Goal: Task Accomplishment & Management: Manage account settings

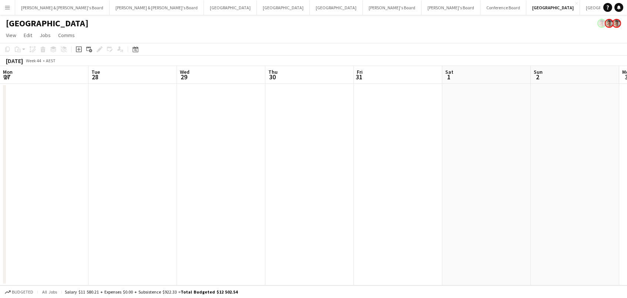
scroll to position [0, 342]
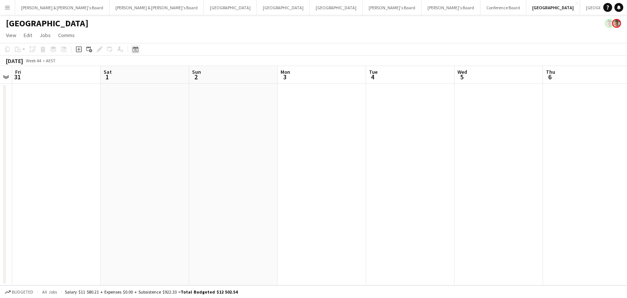
click at [134, 50] on icon at bounding box center [135, 50] width 3 height 3
click at [185, 161] on div "[DATE] [DATE] [DATE] M [DATE] T [DATE] W [DATE] T [DATE] F [DATE] S [DATE] S [D…" at bounding box center [166, 115] width 74 height 108
click at [186, 158] on button "[DATE]" at bounding box center [187, 157] width 21 height 12
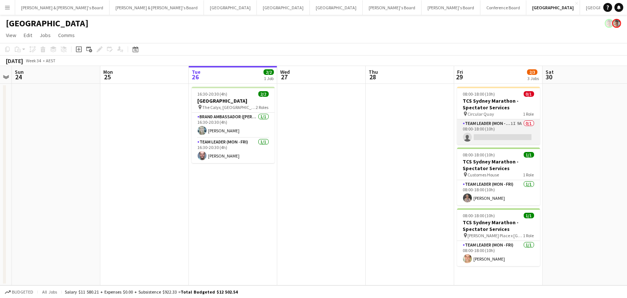
click at [518, 136] on app-card-role "Team Leader (Mon - Fri) 1I 9A 0/1 08:00-18:00 (10h) single-neutral-actions" at bounding box center [498, 131] width 83 height 25
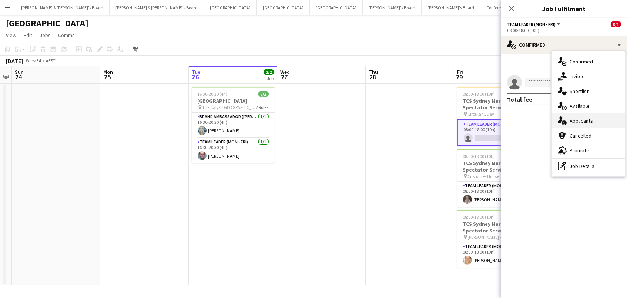
click at [596, 122] on div "single-neutral-actions-information Applicants" at bounding box center [588, 120] width 73 height 15
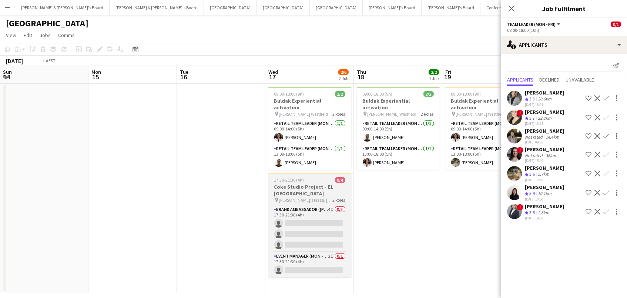
scroll to position [0, 221]
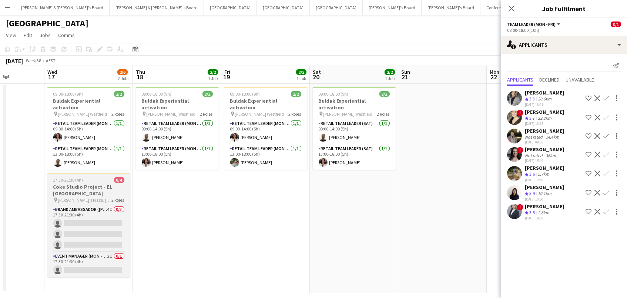
click at [93, 183] on h3 "Coke Studio Project - E1 [GEOGRAPHIC_DATA]" at bounding box center [88, 189] width 83 height 13
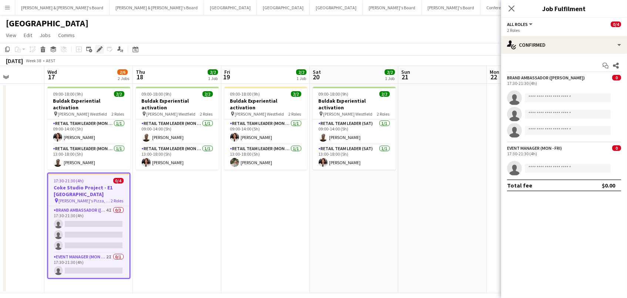
click at [100, 47] on icon at bounding box center [99, 49] width 4 height 4
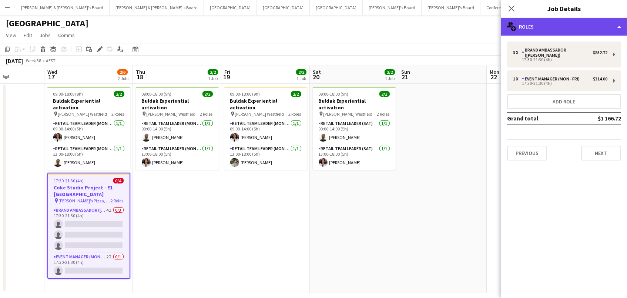
click at [607, 18] on div "multiple-users-add Roles" at bounding box center [564, 27] width 126 height 18
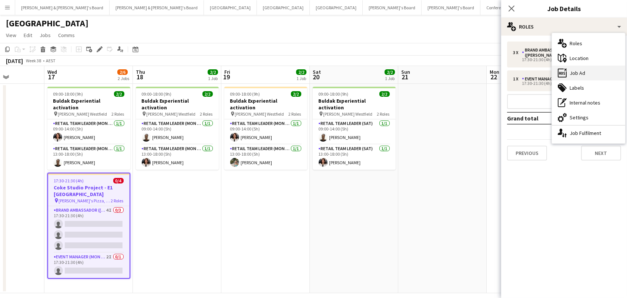
click at [598, 75] on div "ads-window Job Ad" at bounding box center [588, 73] width 73 height 15
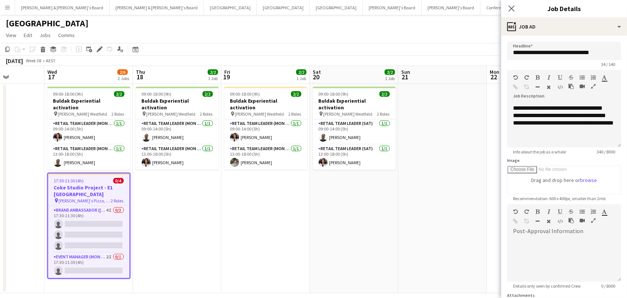
scroll to position [57, 0]
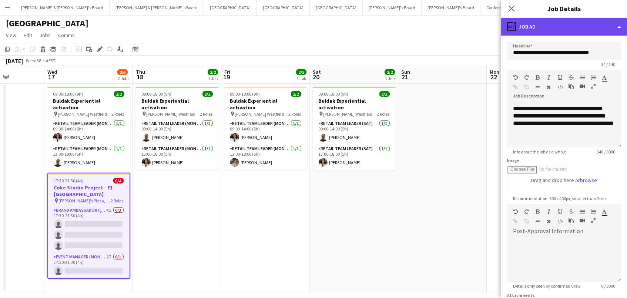
click at [546, 30] on div "ads-window Job Ad" at bounding box center [564, 27] width 126 height 18
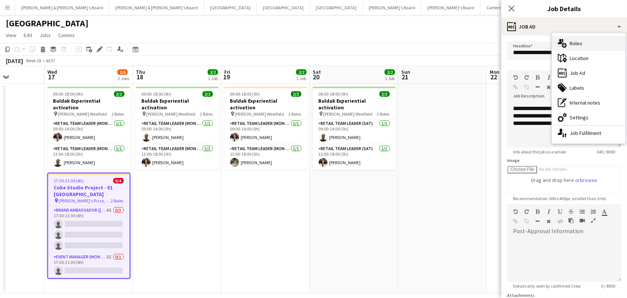
click at [578, 44] on div "multiple-users-add Roles" at bounding box center [588, 43] width 73 height 15
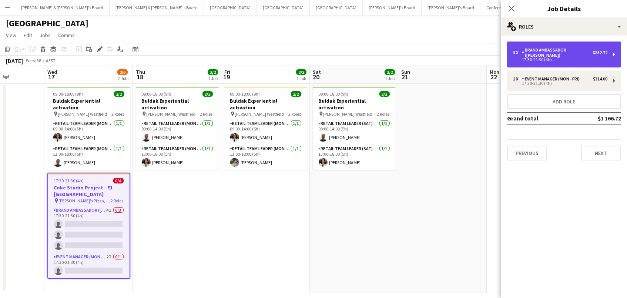
click at [576, 58] on div "17:30-21:30 (4h)" at bounding box center [560, 60] width 94 height 4
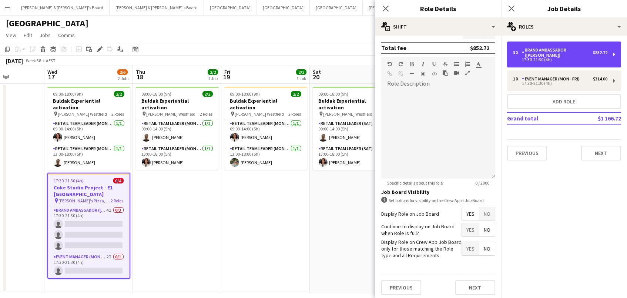
scroll to position [201, 0]
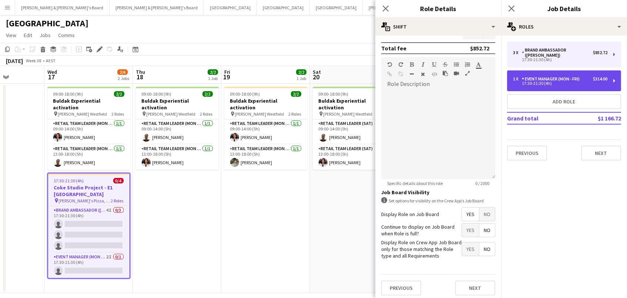
click at [528, 81] on div "17:30-21:30 (4h)" at bounding box center [560, 83] width 94 height 4
type input "**********"
type input "******"
type input "*******"
type input "*"
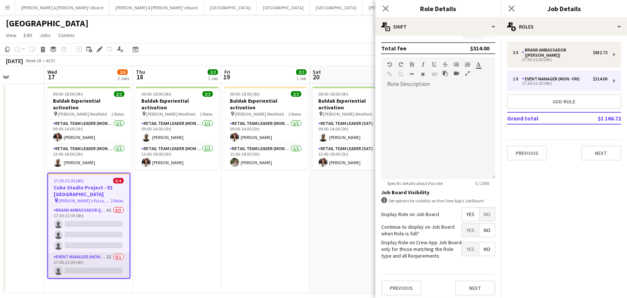
click at [90, 269] on app-card-role "Event Manager (Mon - Fri) 2I 0/1 17:30-21:30 (4h) single-neutral-actions" at bounding box center [88, 265] width 81 height 25
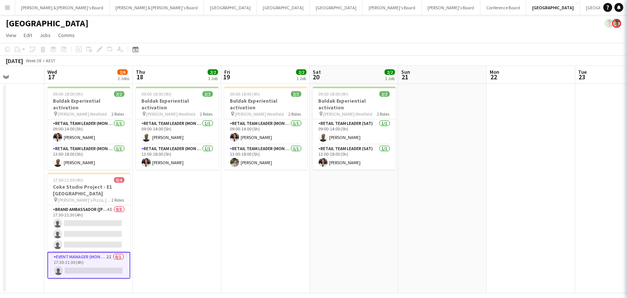
click at [100, 263] on app-card-role "Event Manager (Mon - Fri) 2I 0/1 17:30-21:30 (4h) single-neutral-actions" at bounding box center [88, 265] width 83 height 27
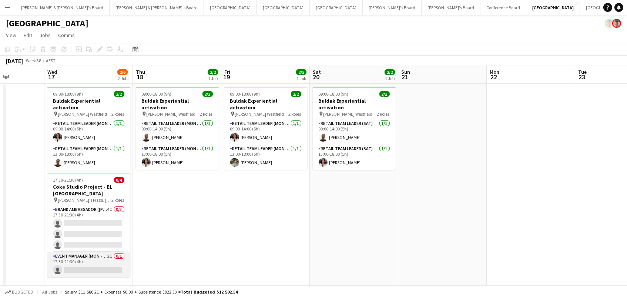
click at [100, 263] on app-card-role "Event Manager (Mon - Fri) 2I 0/1 17:30-21:30 (4h) single-neutral-actions" at bounding box center [88, 264] width 83 height 25
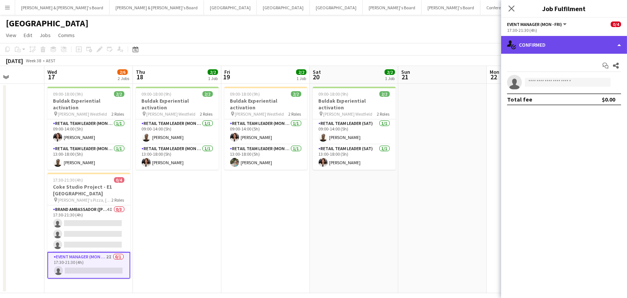
click at [565, 36] on div "single-neutral-actions-check-2 Confirmed" at bounding box center [564, 45] width 126 height 18
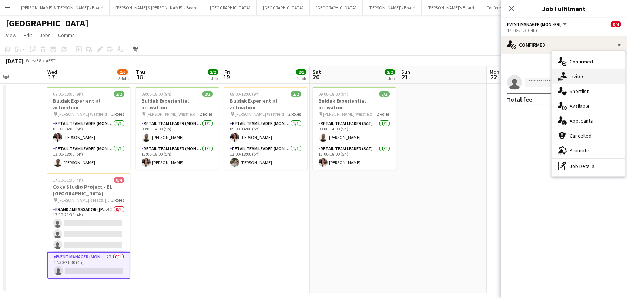
click at [576, 73] on div "single-neutral-actions-share-1 Invited" at bounding box center [588, 76] width 73 height 15
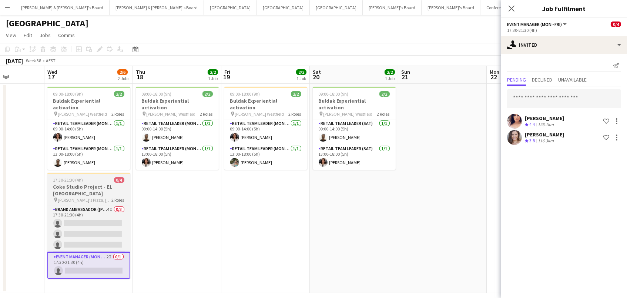
click at [86, 197] on span "[PERSON_NAME]'s Pizza, [GEOGRAPHIC_DATA]" at bounding box center [85, 200] width 54 height 6
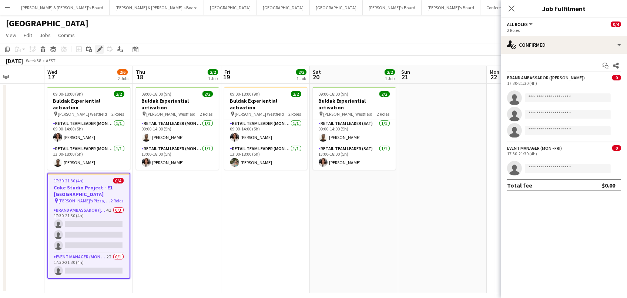
click at [101, 48] on icon "Edit" at bounding box center [100, 49] width 6 height 6
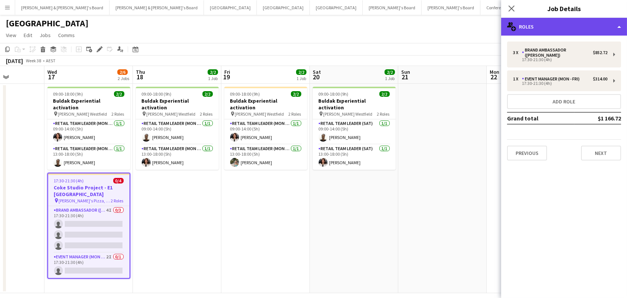
click at [551, 22] on div "multiple-users-add Roles" at bounding box center [564, 27] width 126 height 18
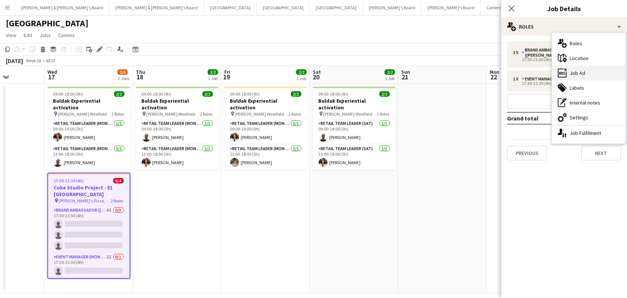
click at [583, 76] on div "ads-window Job Ad" at bounding box center [588, 73] width 73 height 15
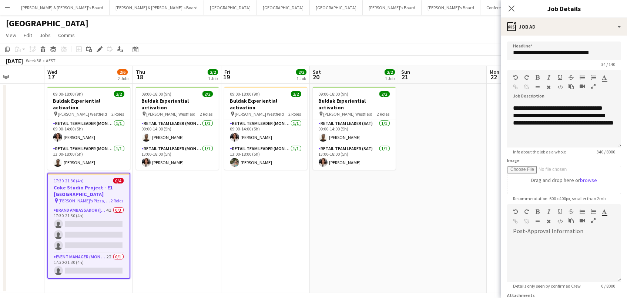
scroll to position [57, 0]
click at [568, 139] on div "**********" at bounding box center [564, 112] width 102 height 59
click at [97, 46] on icon "Edit" at bounding box center [100, 49] width 6 height 6
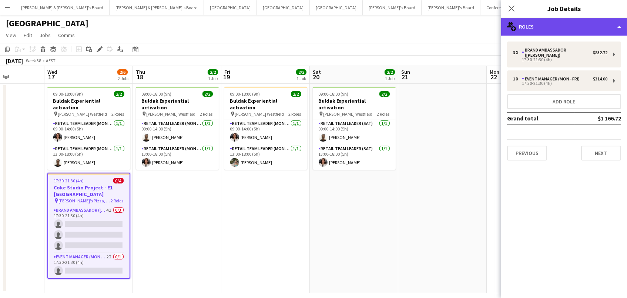
click at [548, 20] on div "multiple-users-add Roles" at bounding box center [564, 27] width 126 height 18
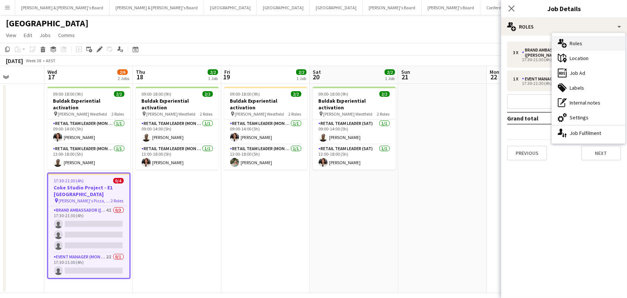
click at [587, 45] on div "multiple-users-add Roles" at bounding box center [588, 43] width 73 height 15
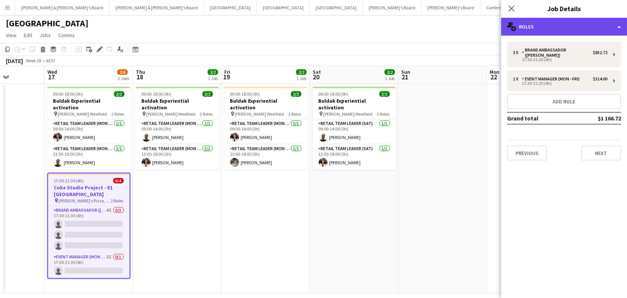
click at [586, 30] on div "multiple-users-add Roles" at bounding box center [564, 27] width 126 height 18
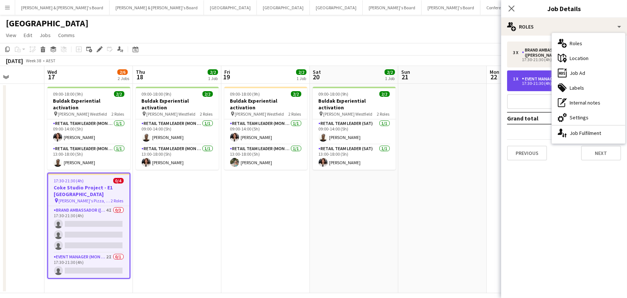
click at [517, 70] on div "1 x Event Manager (Mon - Fri) $314.00 17:30-21:30 (4h)" at bounding box center [564, 80] width 114 height 21
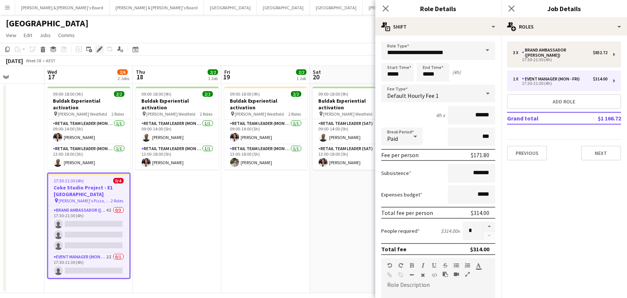
click at [97, 50] on icon "Edit" at bounding box center [100, 49] width 6 height 6
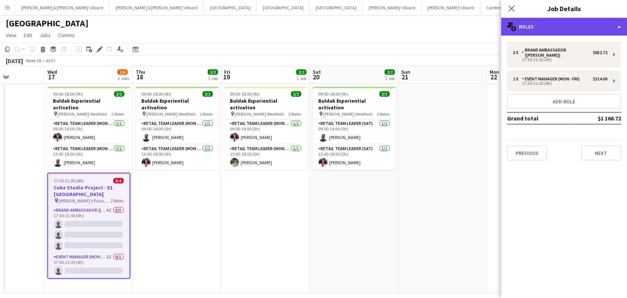
click at [541, 30] on div "multiple-users-add Roles" at bounding box center [564, 27] width 126 height 18
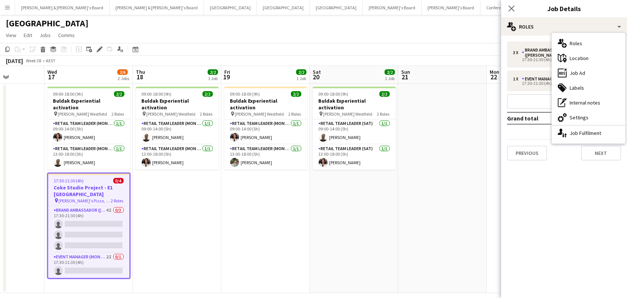
drag, startPoint x: 573, startPoint y: 65, endPoint x: 572, endPoint y: 87, distance: 21.9
click at [573, 66] on div "ads-window Job Ad" at bounding box center [588, 73] width 73 height 15
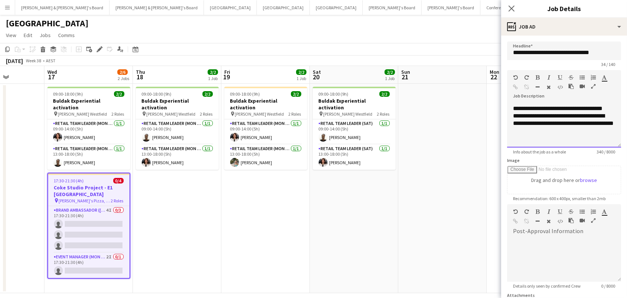
click at [572, 139] on div "**********" at bounding box center [564, 112] width 102 height 59
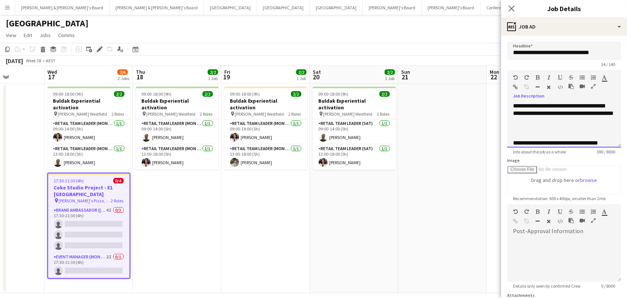
drag, startPoint x: 606, startPoint y: 142, endPoint x: 497, endPoint y: 144, distance: 109.6
click at [497, 144] on body "Menu Boards Boards Boards All jobs Status Workforce Workforce My Workforce Recr…" at bounding box center [313, 152] width 627 height 305
click at [538, 77] on icon "button" at bounding box center [538, 77] width 4 height 5
click at [487, 164] on app-date-cell at bounding box center [531, 188] width 88 height 209
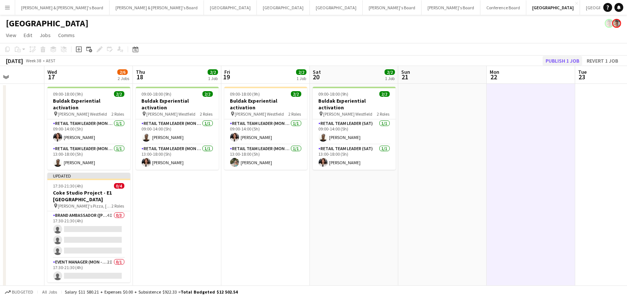
click at [555, 60] on button "Publish 1 job" at bounding box center [563, 61] width 40 height 10
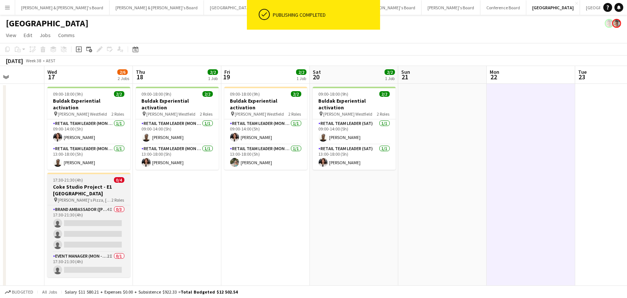
click at [93, 177] on div "17:30-21:30 (4h) 0/4" at bounding box center [88, 180] width 83 height 6
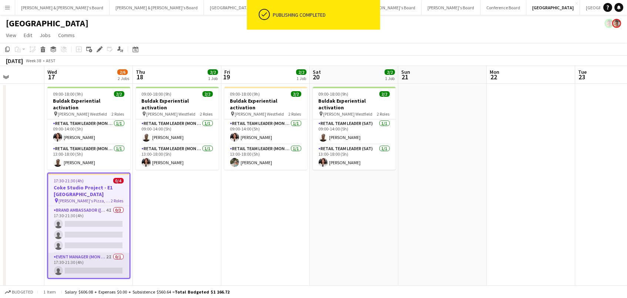
click at [67, 259] on app-card-role "Event Manager (Mon - Fri) 2I 0/1 17:30-21:30 (4h) single-neutral-actions" at bounding box center [88, 265] width 81 height 25
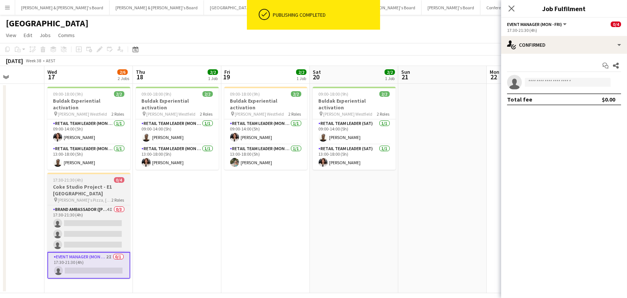
click at [56, 177] on span "17:30-21:30 (4h)" at bounding box center [68, 180] width 30 height 6
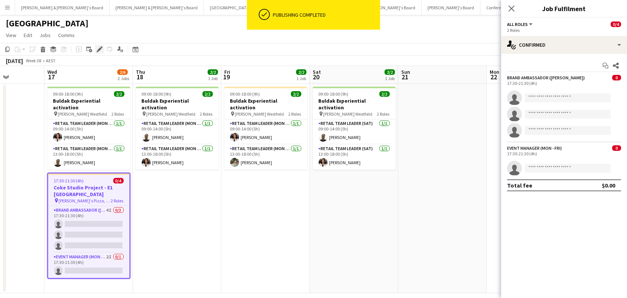
click at [101, 46] on icon at bounding box center [102, 47] width 2 height 2
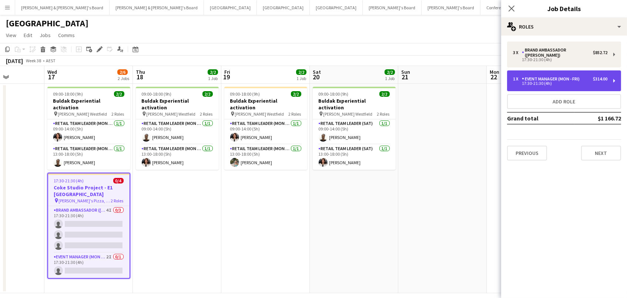
click at [558, 70] on div "1 x Event Manager (Mon - Fri) $314.00 17:30-21:30 (4h)" at bounding box center [564, 80] width 114 height 21
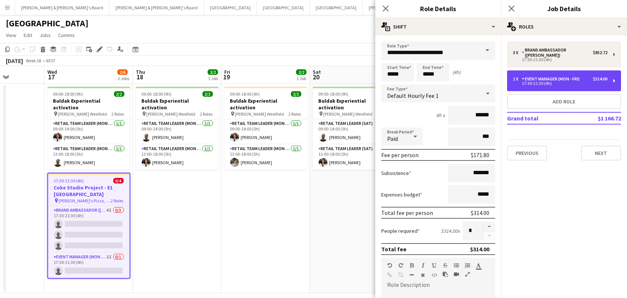
scroll to position [0, 0]
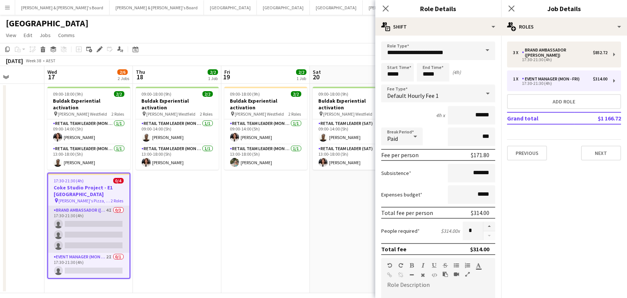
click at [107, 222] on app-card-role "Brand Ambassador (Mon - Fri) 4I 0/3 17:30-21:30 (4h) single-neutral-actions sin…" at bounding box center [88, 229] width 81 height 47
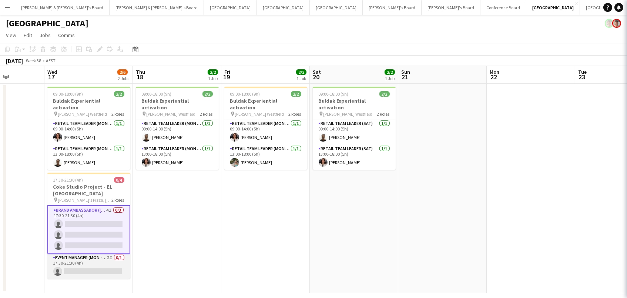
click at [102, 260] on app-card-role "Event Manager (Mon - Fri) 2I 0/1 17:30-21:30 (4h) single-neutral-actions" at bounding box center [88, 265] width 83 height 25
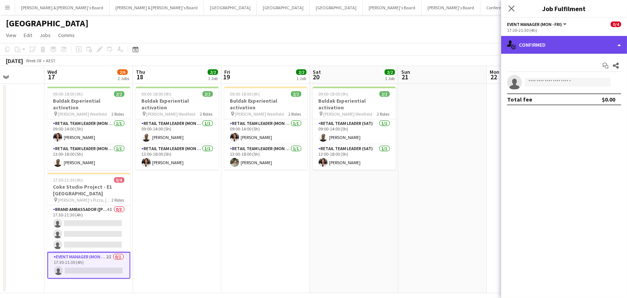
click at [531, 46] on div "single-neutral-actions-check-2 Confirmed" at bounding box center [564, 45] width 126 height 18
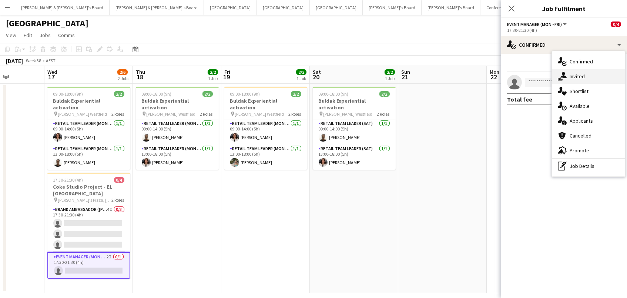
click at [570, 75] on div "single-neutral-actions-share-1 Invited" at bounding box center [588, 76] width 73 height 15
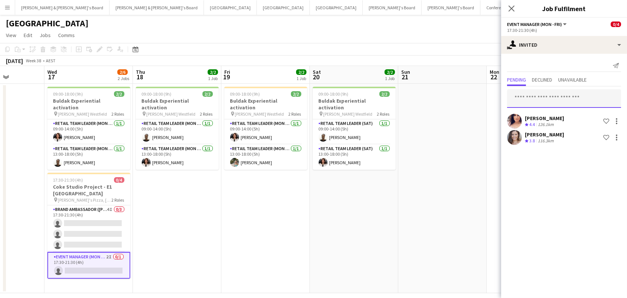
click at [565, 93] on input "text" at bounding box center [564, 98] width 114 height 19
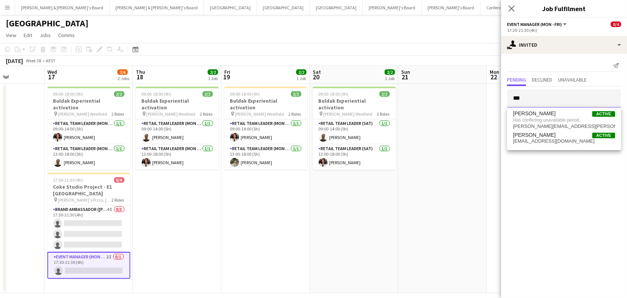
click at [420, 86] on body "Menu Boards Boards Boards All jobs Status Workforce Workforce My Workforce Recr…" at bounding box center [313, 152] width 627 height 305
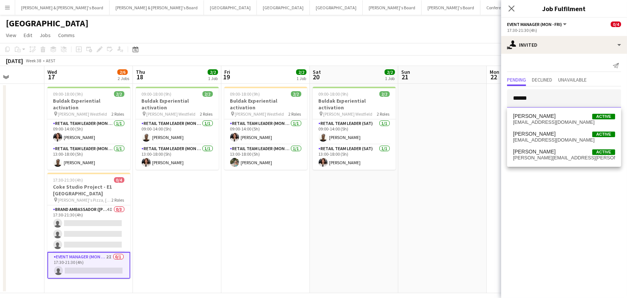
type input "******"
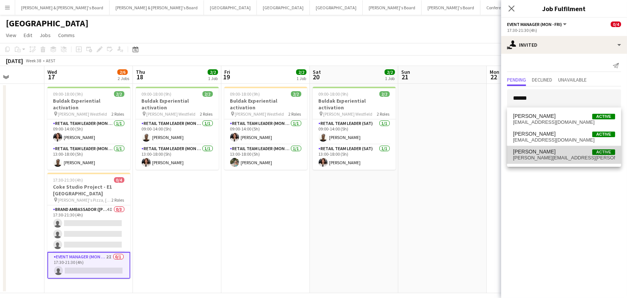
drag, startPoint x: 533, startPoint y: 100, endPoint x: 552, endPoint y: 154, distance: 57.2
click at [552, 154] on span "[PERSON_NAME]" at bounding box center [534, 151] width 43 height 6
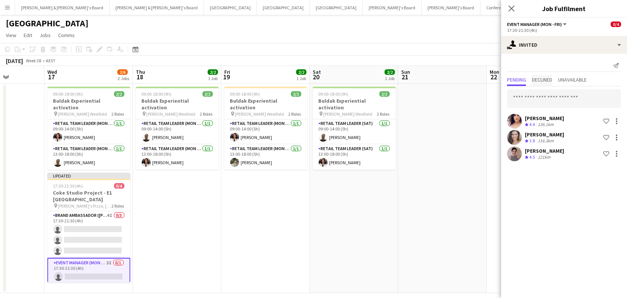
click at [552, 82] on span "Declined" at bounding box center [542, 79] width 20 height 5
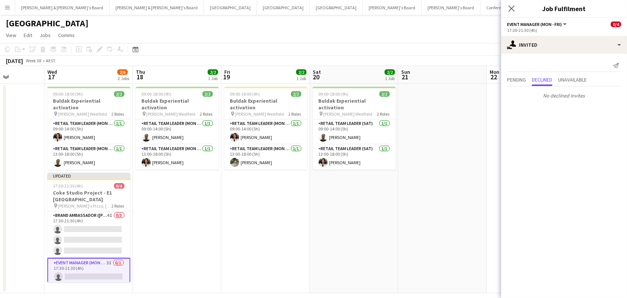
click at [434, 38] on app-page-menu "View Day view expanded Day view collapsed Month view Date picker Jump to [DATE]…" at bounding box center [313, 36] width 627 height 14
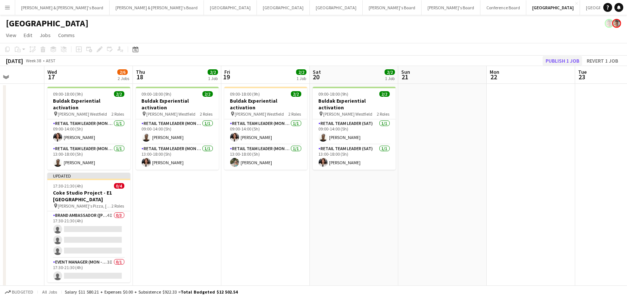
click at [556, 58] on button "Publish 1 job" at bounding box center [563, 61] width 40 height 10
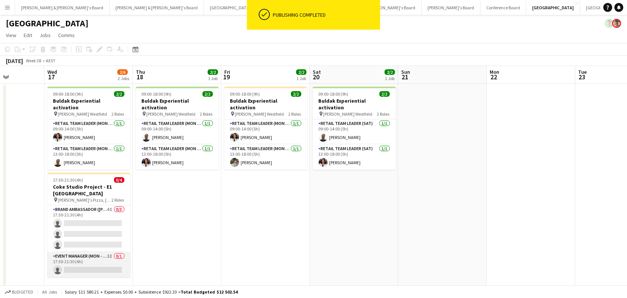
click at [96, 263] on app-card-role "Event Manager (Mon - Fri) 3I 0/1 17:30-21:30 (4h) single-neutral-actions" at bounding box center [88, 264] width 83 height 25
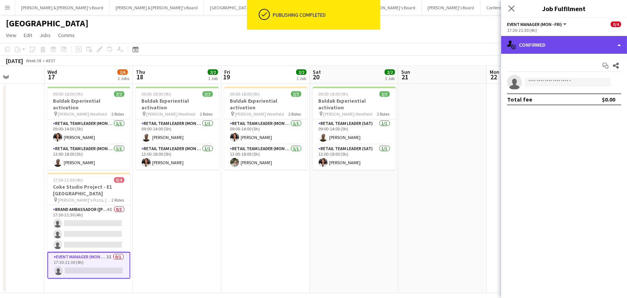
click at [569, 49] on div "single-neutral-actions-check-2 Confirmed" at bounding box center [564, 45] width 126 height 18
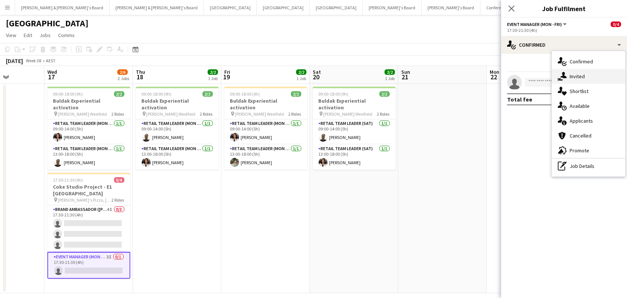
click at [589, 75] on div "single-neutral-actions-share-1 Invited" at bounding box center [588, 76] width 73 height 15
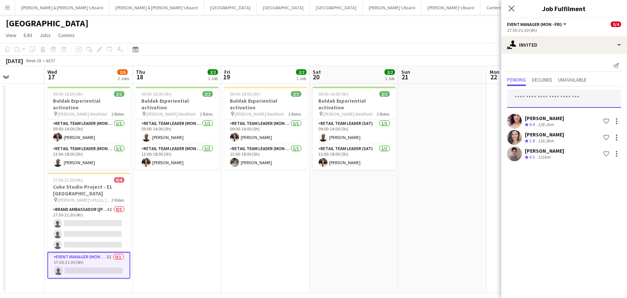
click at [574, 93] on input "text" at bounding box center [564, 98] width 114 height 19
type input "*****"
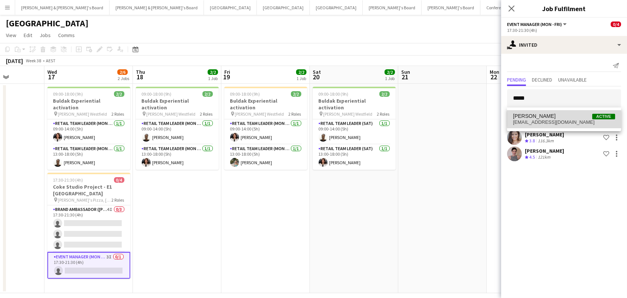
drag, startPoint x: 574, startPoint y: 93, endPoint x: 573, endPoint y: 119, distance: 26.3
click at [573, 119] on span "[PERSON_NAME] Active" at bounding box center [564, 116] width 102 height 6
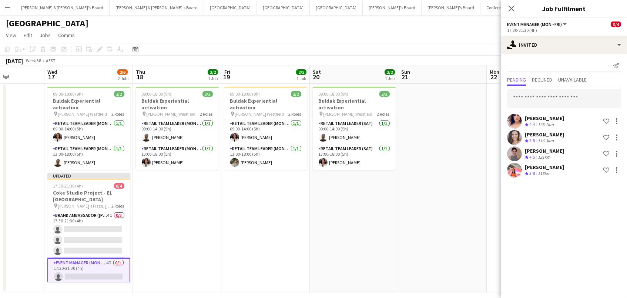
click at [465, 45] on app-toolbar "Copy Paste Paste Command V Paste with crew Command Shift V Paste linked Job [GE…" at bounding box center [313, 49] width 627 height 13
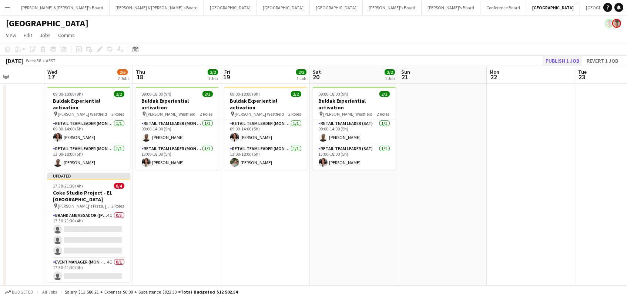
click at [557, 60] on button "Publish 1 job" at bounding box center [563, 61] width 40 height 10
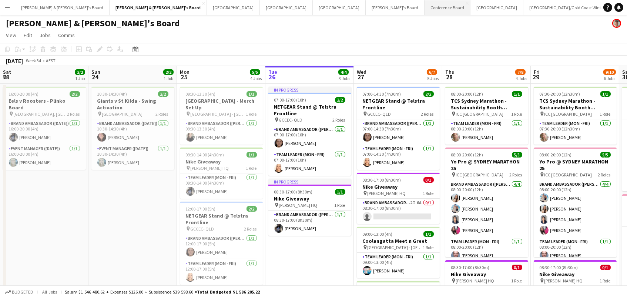
scroll to position [0, 149]
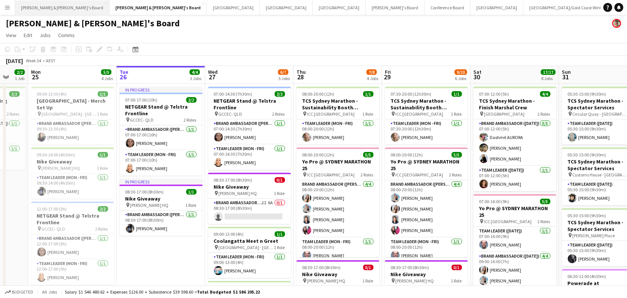
click at [55, 8] on button "Neil & Jenny's Board Close" at bounding box center [62, 7] width 94 height 14
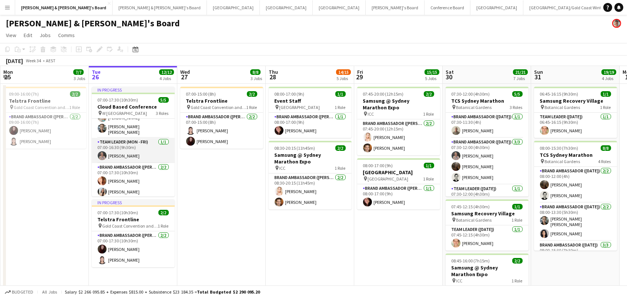
scroll to position [19, 0]
click at [366, 6] on button "Tennille's Board Close" at bounding box center [395, 7] width 59 height 14
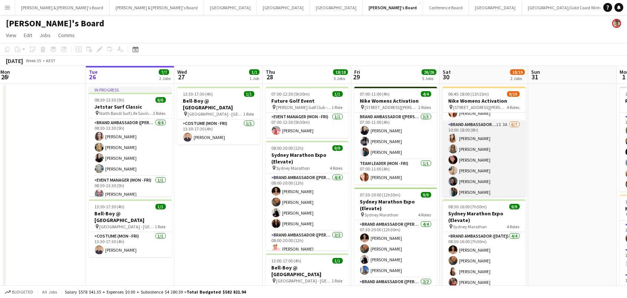
scroll to position [44, 0]
click at [494, 172] on app-card-role "Brand Ambassador (Saturday) 1I 3A 6/7 10:00-18:00 (8h) Talia Zappia Zoya Naqvi …" at bounding box center [484, 163] width 83 height 90
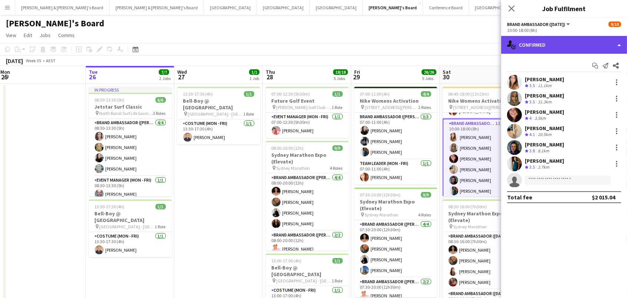
click at [537, 48] on div "single-neutral-actions-check-2 Confirmed" at bounding box center [564, 45] width 126 height 18
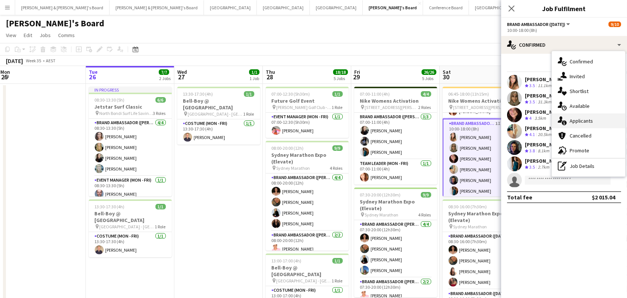
click at [590, 118] on div "single-neutral-actions-information Applicants" at bounding box center [588, 120] width 73 height 15
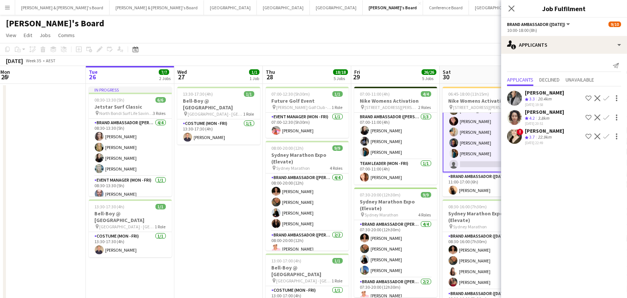
scroll to position [0, 0]
click at [605, 114] on app-icon "Confirm" at bounding box center [606, 117] width 6 height 6
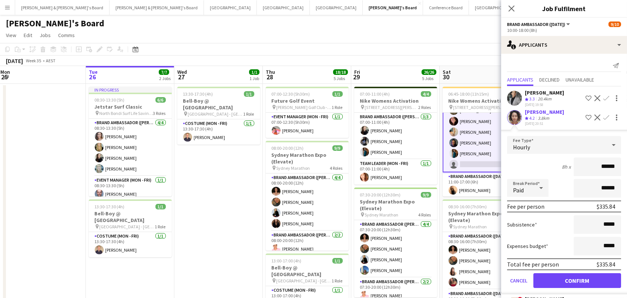
click at [577, 278] on button "Confirm" at bounding box center [578, 280] width 88 height 15
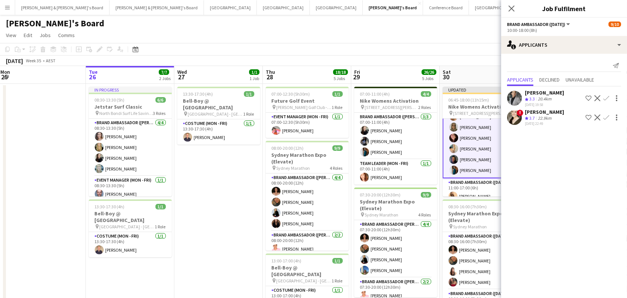
click at [455, 61] on div "August 2025 Week 35 • AEST Publish 1 job Revert 1 job" at bounding box center [313, 61] width 627 height 10
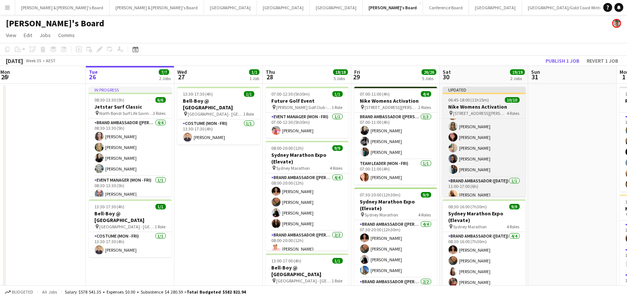
click at [510, 104] on h3 "Nike Womens Activation" at bounding box center [484, 106] width 83 height 7
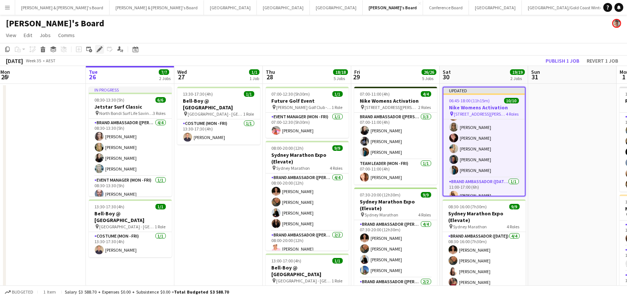
click at [100, 49] on icon at bounding box center [99, 49] width 4 height 4
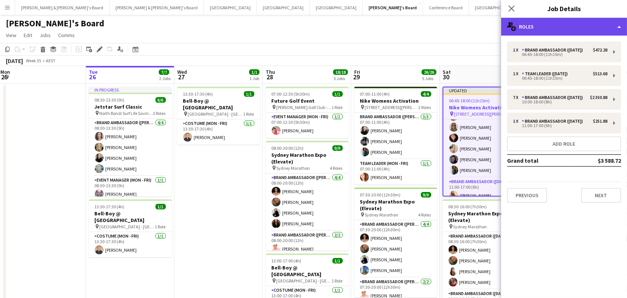
click at [618, 30] on div "multiple-users-add Roles" at bounding box center [564, 27] width 126 height 18
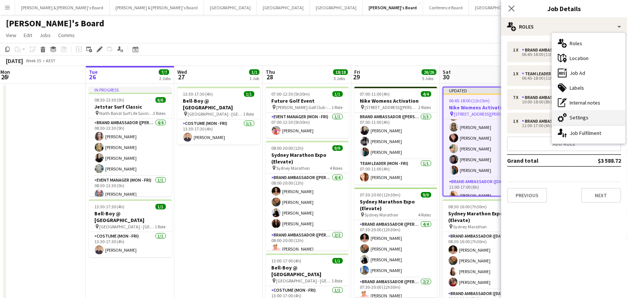
click at [605, 117] on div "cog-double-3 Settings" at bounding box center [588, 117] width 73 height 15
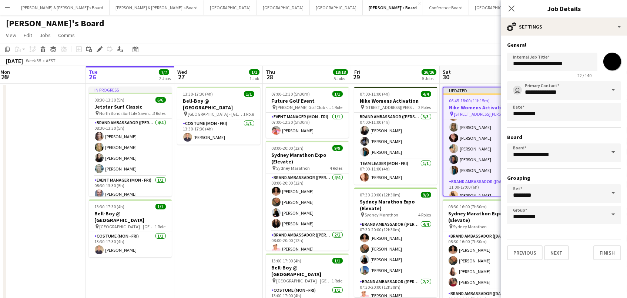
click at [613, 61] on input "*******" at bounding box center [612, 61] width 27 height 27
type input "*******"
click at [427, 34] on app-page-menu "View Day view expanded Day view collapsed Month view Date picker Jump to [DATE]…" at bounding box center [313, 36] width 627 height 14
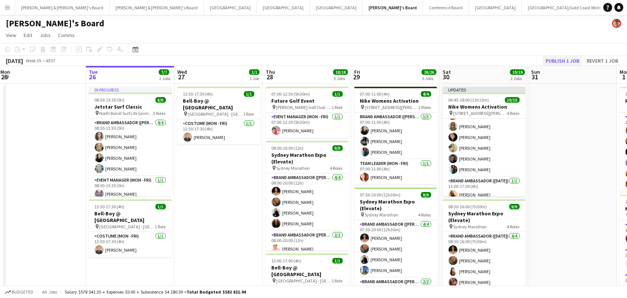
click at [569, 60] on button "Publish 1 job" at bounding box center [563, 61] width 40 height 10
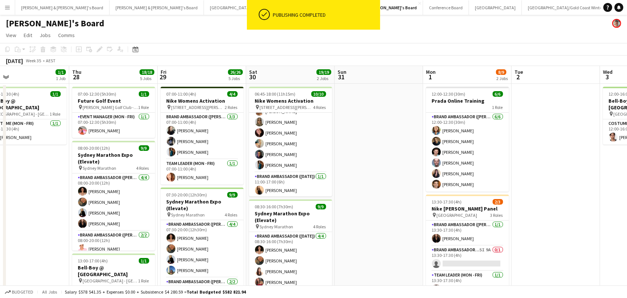
scroll to position [0, 200]
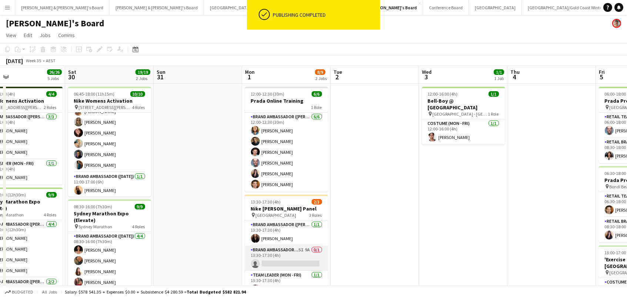
drag, startPoint x: 299, startPoint y: 254, endPoint x: 315, endPoint y: 253, distance: 15.9
click at [300, 254] on app-card-role "Brand Ambassador (Mon - Fri) 5I 9A 0/1 13:30-17:30 (4h) single-neutral-actions" at bounding box center [286, 257] width 83 height 25
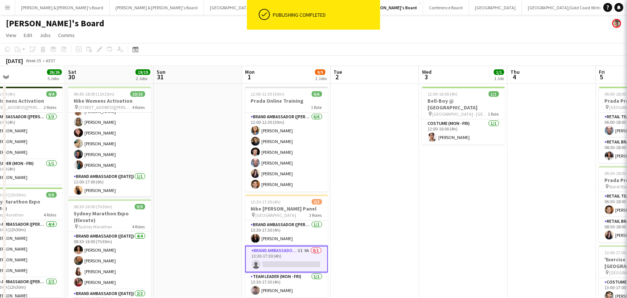
scroll to position [0, 199]
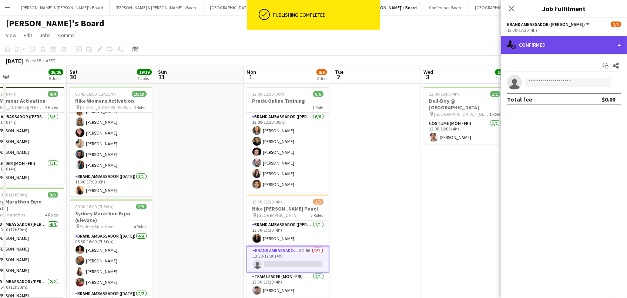
click at [558, 45] on div "single-neutral-actions-check-2 Confirmed" at bounding box center [564, 45] width 126 height 18
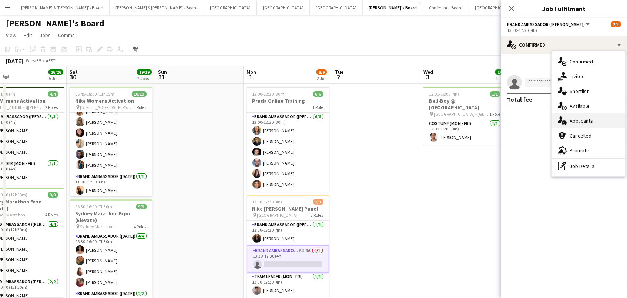
click at [579, 123] on div "single-neutral-actions-information Applicants" at bounding box center [588, 120] width 73 height 15
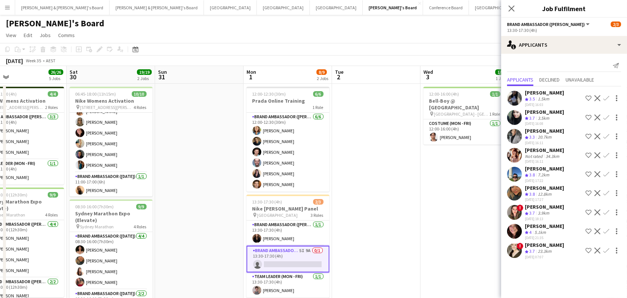
click at [606, 230] on app-icon "Confirm" at bounding box center [606, 231] width 6 height 6
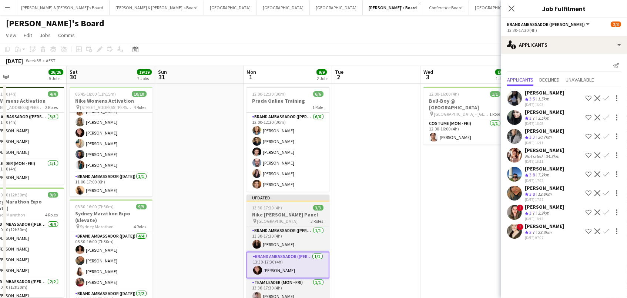
click at [281, 214] on h3 "Nike Syd Mara Panel" at bounding box center [288, 214] width 83 height 7
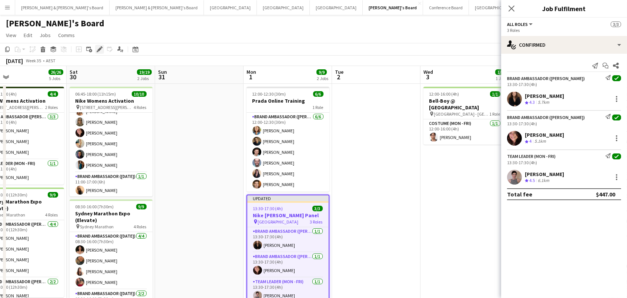
click at [99, 48] on icon at bounding box center [99, 49] width 4 height 4
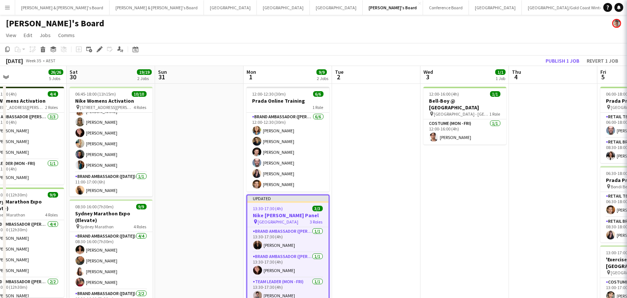
scroll to position [0, 0]
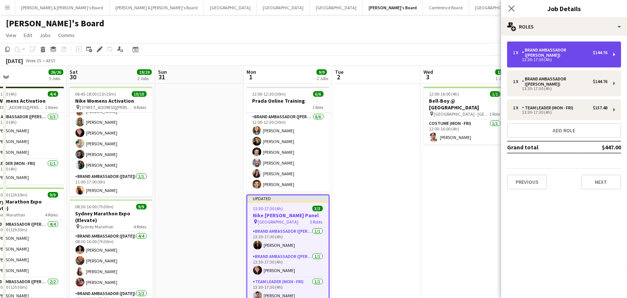
click at [586, 46] on div "1 x Brand Ambassador (Mon - Fri) $144.76 13:30-17:30 (4h)" at bounding box center [564, 54] width 114 height 26
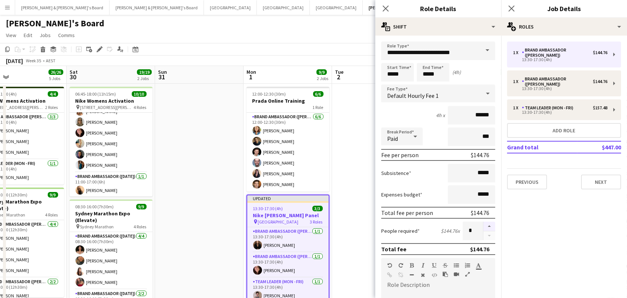
click at [490, 225] on button "button" at bounding box center [490, 226] width 12 height 10
type input "*"
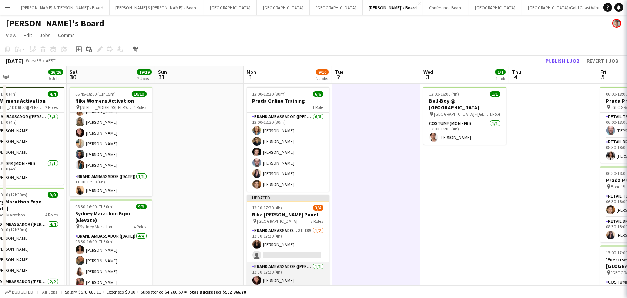
scroll to position [0, 198]
click at [311, 270] on app-card-role "Brand Ambassador (Mon - Fri) 1/1 13:30-17:30 (4h) Adele Young" at bounding box center [288, 274] width 83 height 25
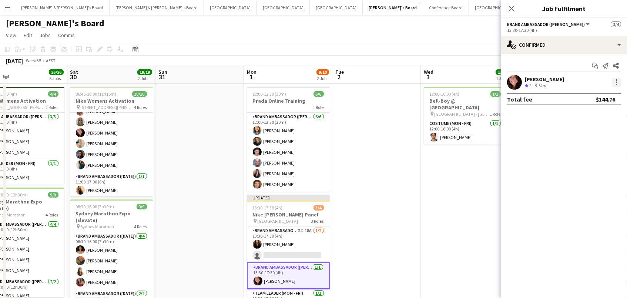
click at [618, 82] on div at bounding box center [616, 82] width 9 height 9
click at [612, 111] on span "Switch crew" at bounding box center [593, 113] width 46 height 7
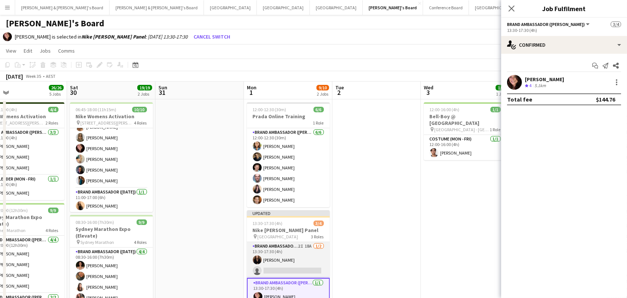
click at [322, 251] on app-card-role "Brand Ambassador (Mon - Fri) 2I 18A 1/2 13:30-17:30 (4h) Kim Clifton single-neu…" at bounding box center [288, 260] width 83 height 36
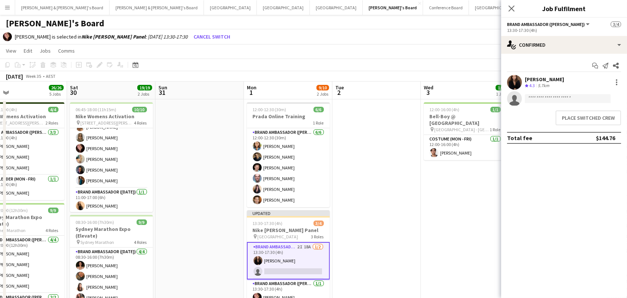
scroll to position [0, 198]
click at [592, 117] on button "Place switched crew" at bounding box center [589, 117] width 66 height 15
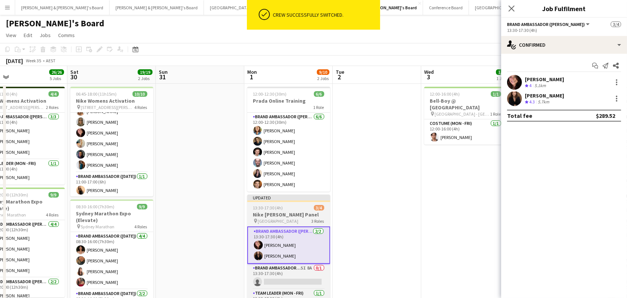
click at [272, 208] on span "13:30-17:30 (4h)" at bounding box center [268, 208] width 30 height 6
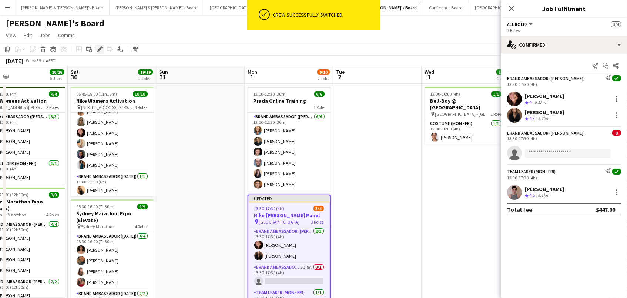
click at [100, 50] on icon "Edit" at bounding box center [100, 49] width 6 height 6
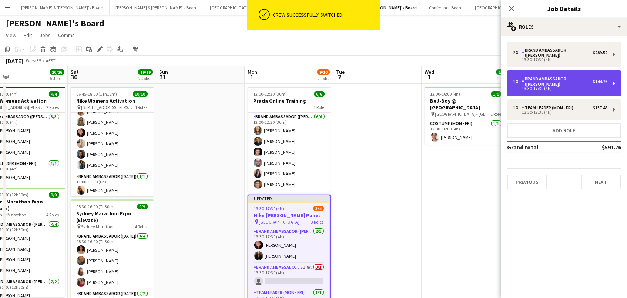
drag, startPoint x: 584, startPoint y: 71, endPoint x: 519, endPoint y: 66, distance: 64.9
click at [584, 76] on div "Brand Ambassador ([PERSON_NAME])" at bounding box center [557, 81] width 71 height 10
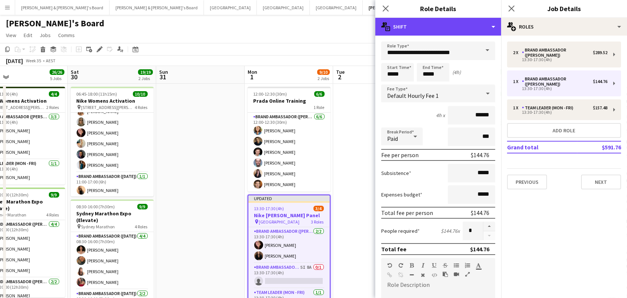
click at [449, 33] on div "multiple-actions-text Shift" at bounding box center [438, 27] width 126 height 18
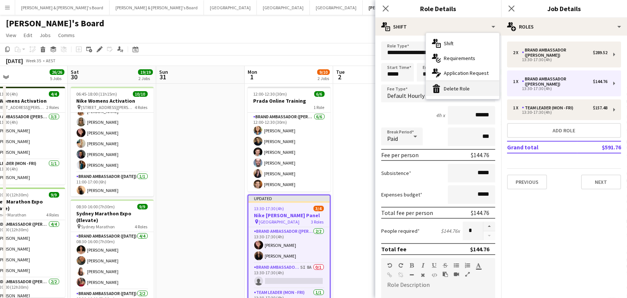
click at [461, 88] on div "bin-2 Delete Role" at bounding box center [462, 88] width 73 height 15
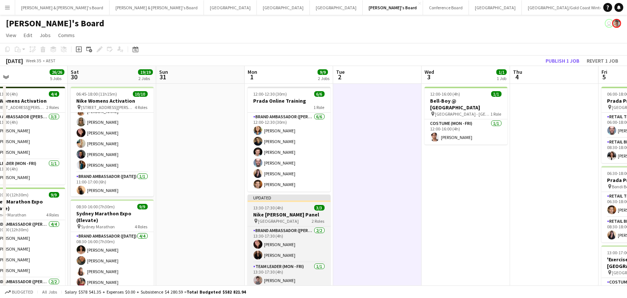
click at [278, 211] on h3 "Nike Syd Mara Panel" at bounding box center [289, 214] width 83 height 7
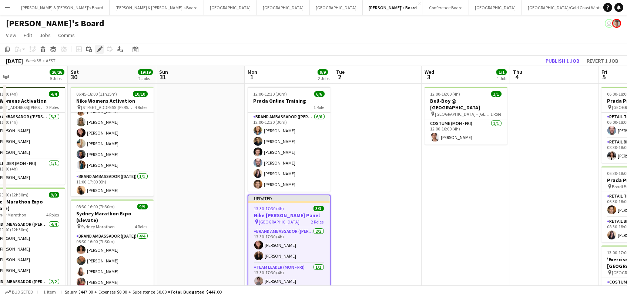
click at [95, 51] on div "Edit" at bounding box center [99, 49] width 9 height 9
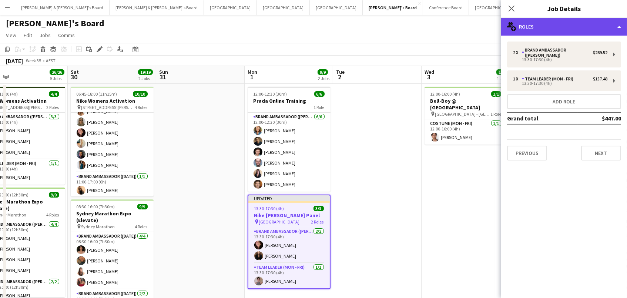
click at [554, 28] on div "multiple-users-add Roles" at bounding box center [564, 27] width 126 height 18
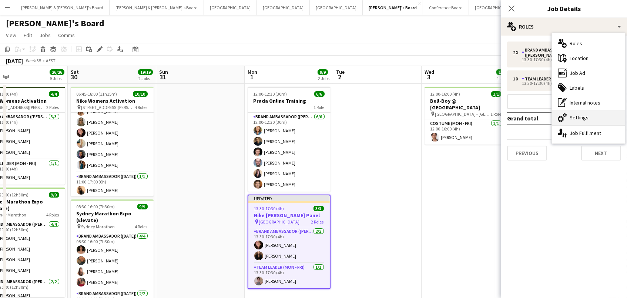
click at [575, 117] on div "cog-double-3 Settings" at bounding box center [588, 117] width 73 height 15
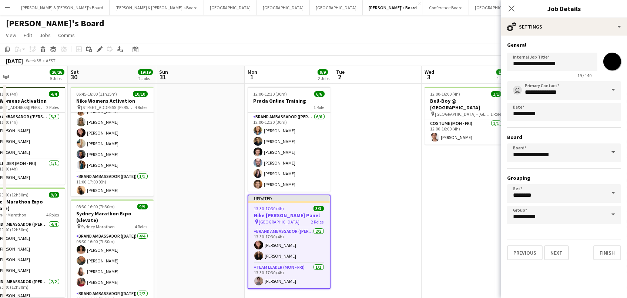
click at [616, 61] on input "*******" at bounding box center [612, 61] width 27 height 27
type input "*******"
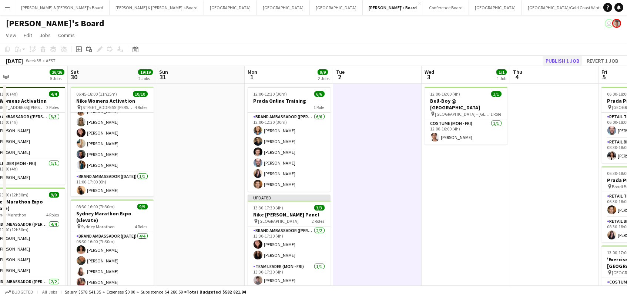
click at [559, 58] on button "Publish 1 job" at bounding box center [563, 61] width 40 height 10
